Goal: Navigation & Orientation: Find specific page/section

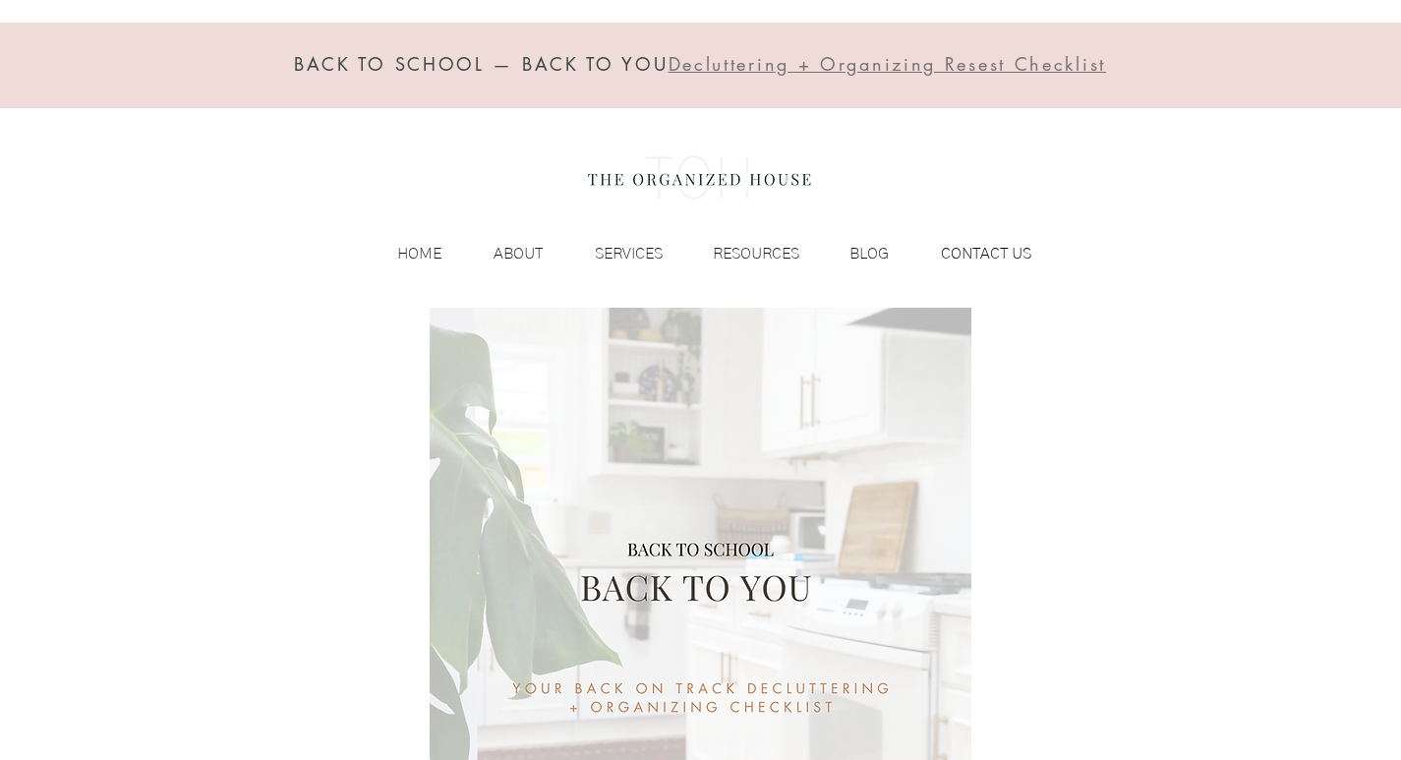
click at [923, 240] on div "CONTACT US" at bounding box center [970, 253] width 143 height 29
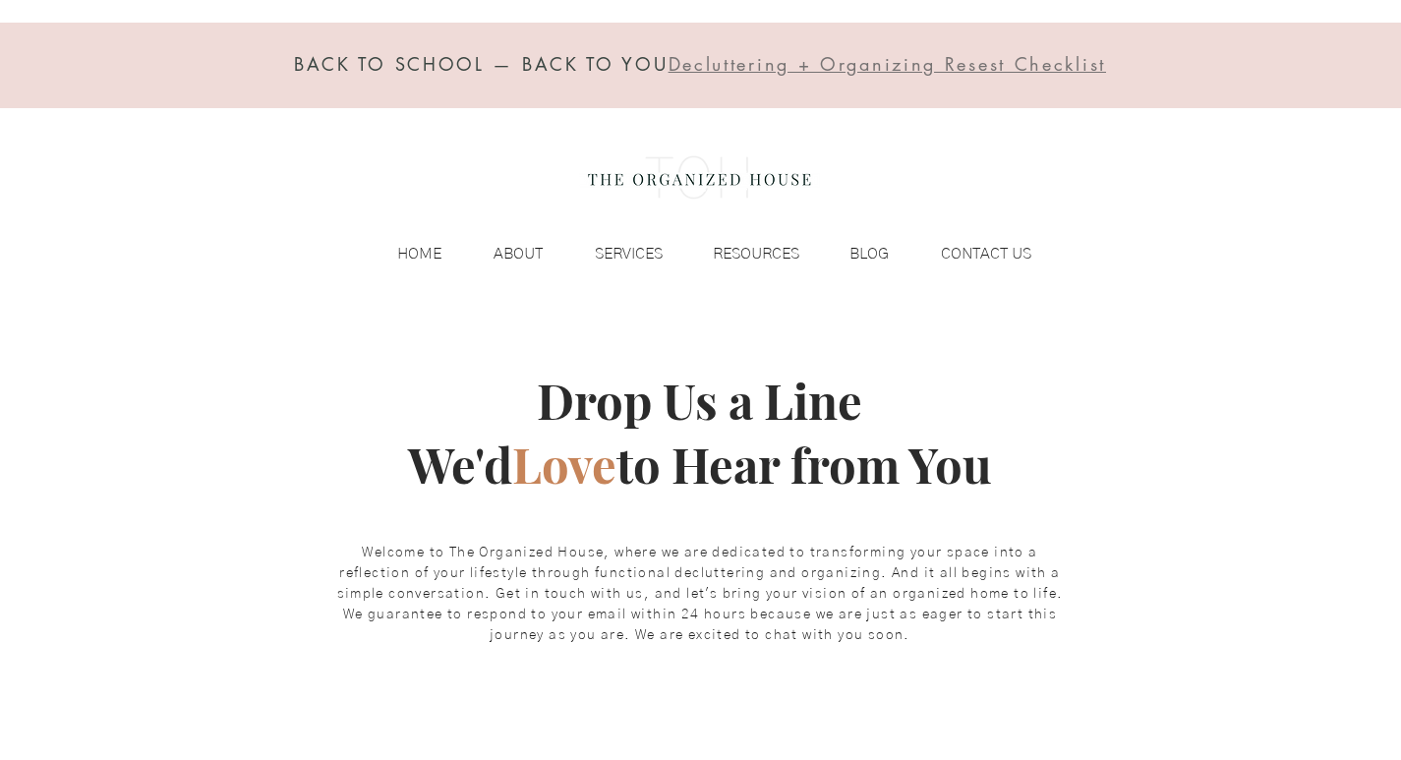
click at [611, 151] on img at bounding box center [699, 178] width 241 height 79
click at [732, 58] on span "Decluttering + Organizing Resest Checklist" at bounding box center [886, 64] width 437 height 24
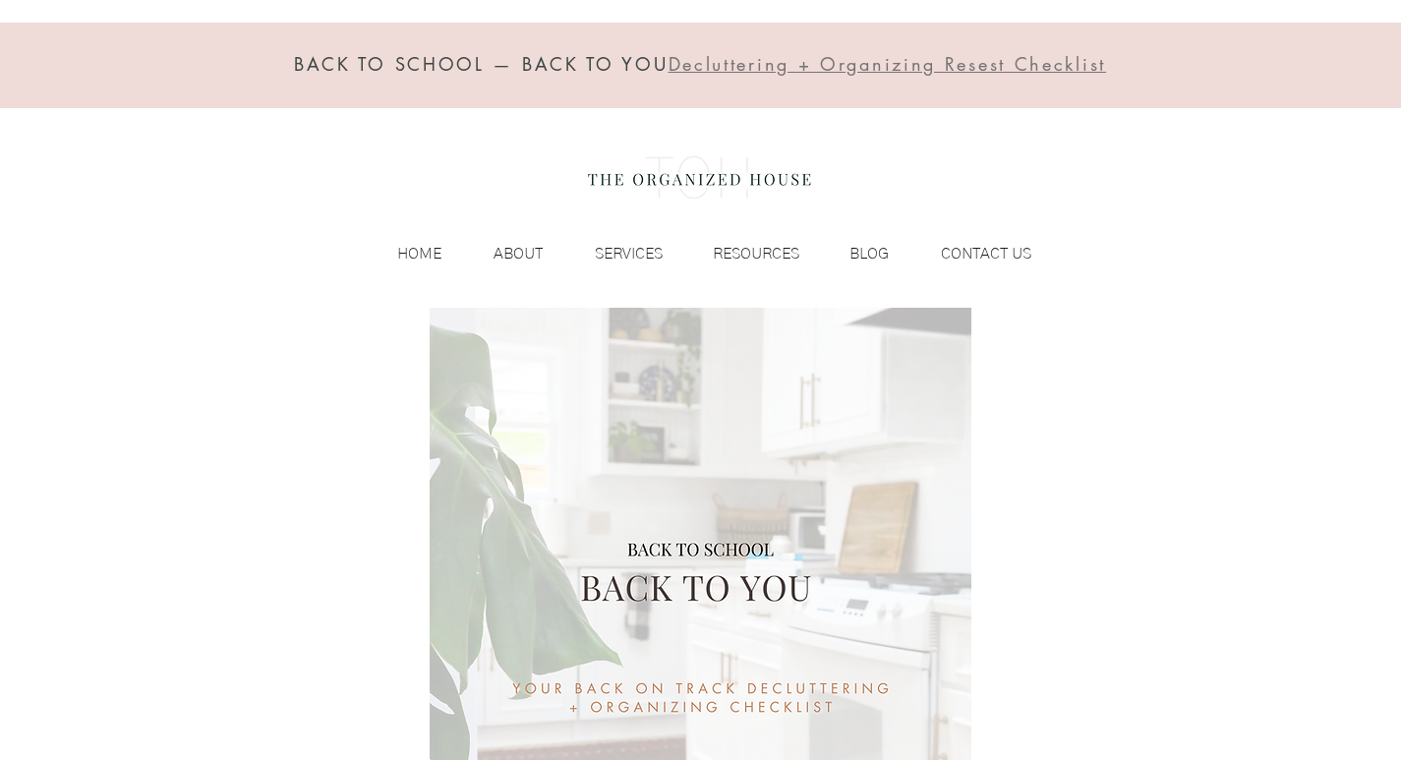
click at [1090, 741] on img "main content" at bounding box center [700, 579] width 963 height 542
click at [745, 754] on img "main content" at bounding box center [700, 579] width 963 height 542
